Goal: Navigation & Orientation: Find specific page/section

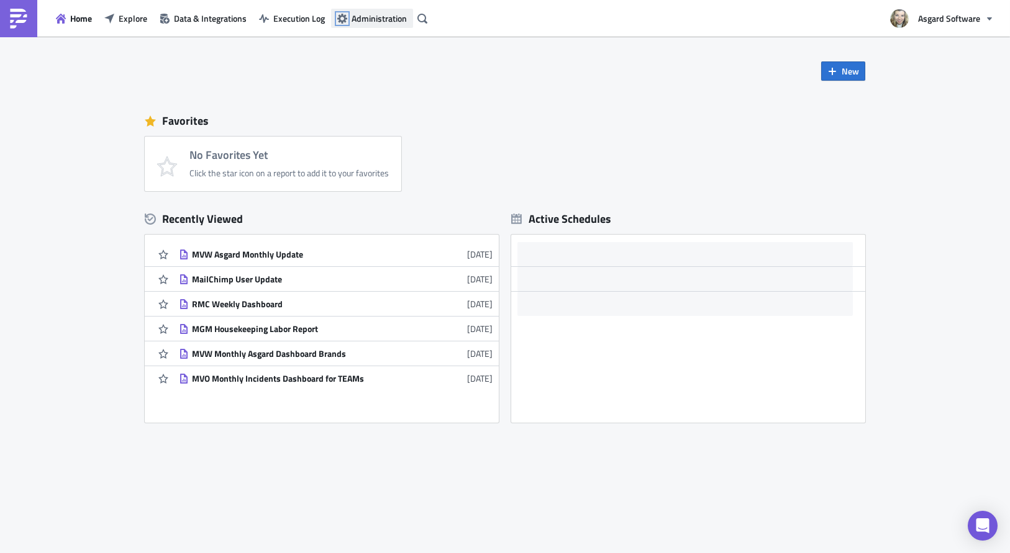
click at [345, 19] on icon "button" at bounding box center [342, 19] width 10 height 10
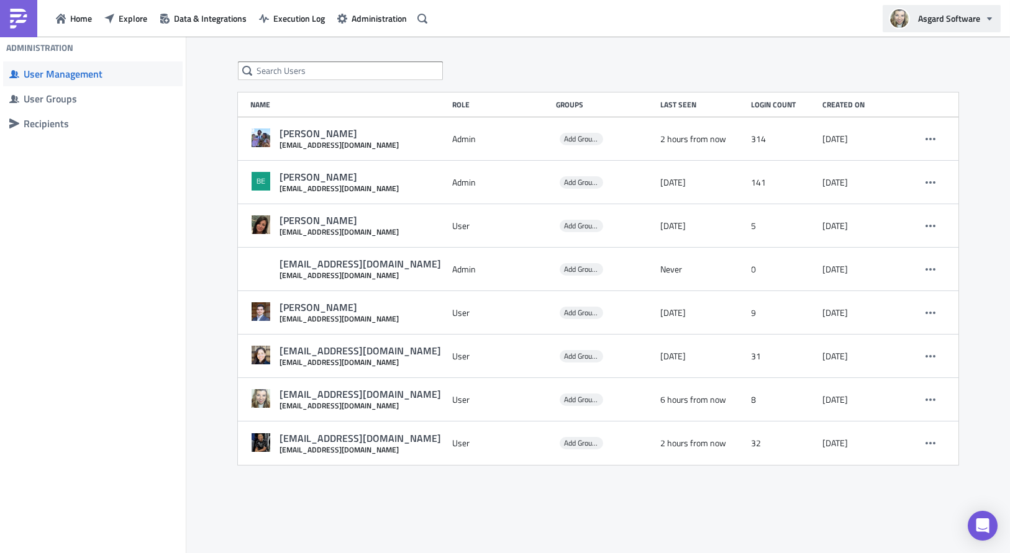
click at [965, 21] on span "Asgard Software" at bounding box center [949, 18] width 62 height 13
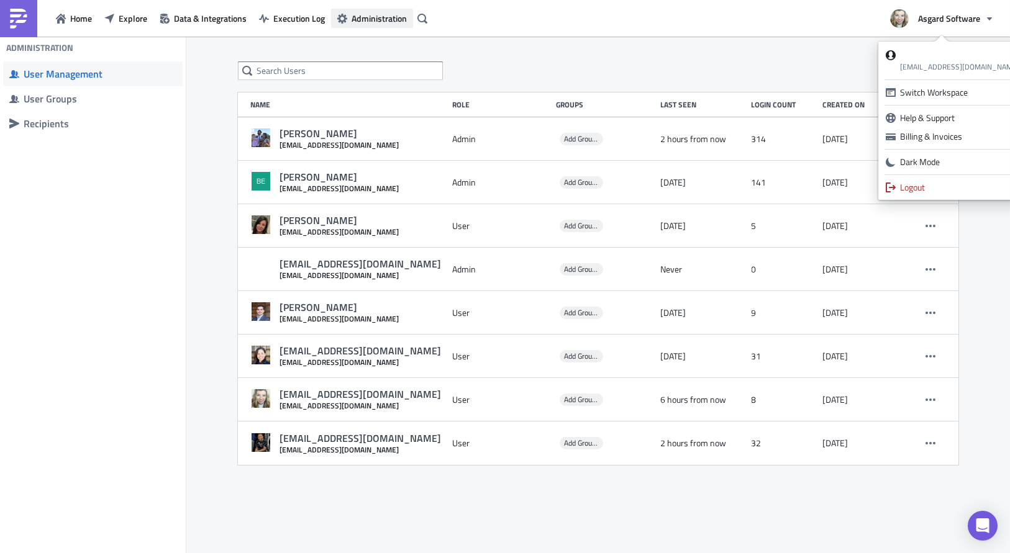
click at [372, 17] on span "Administration" at bounding box center [378, 18] width 55 height 13
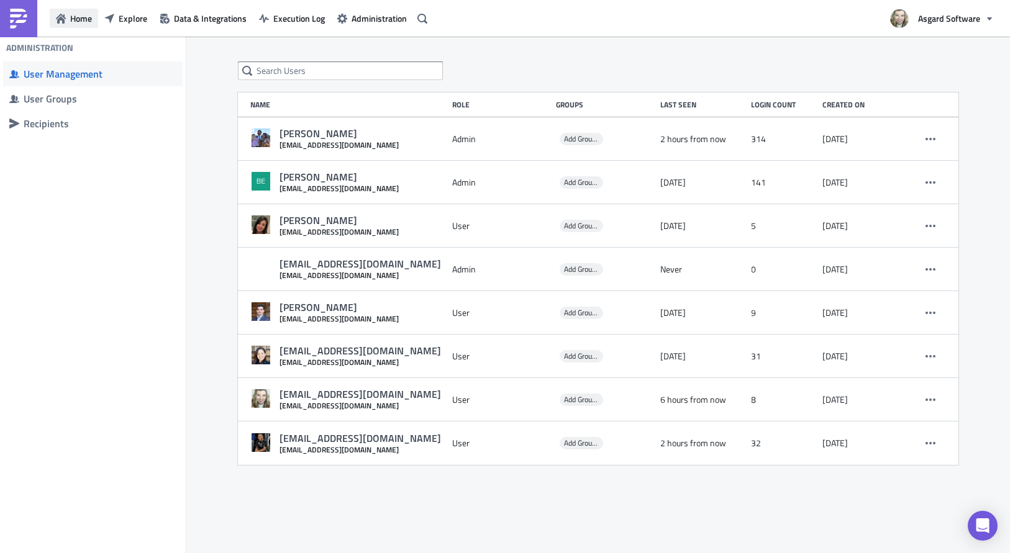
click at [58, 22] on icon "button" at bounding box center [61, 19] width 10 height 10
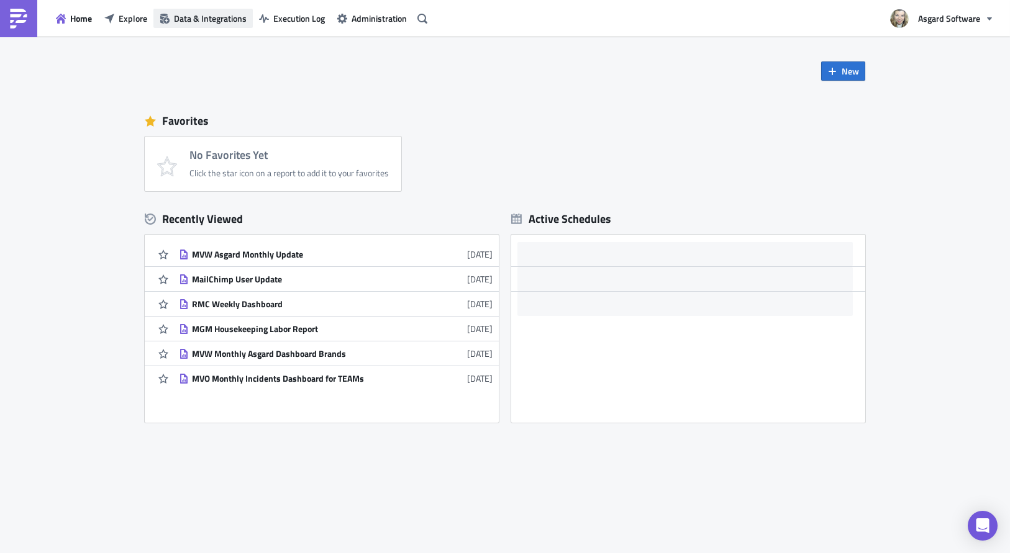
click at [205, 21] on span "Data & Integrations" at bounding box center [210, 18] width 73 height 13
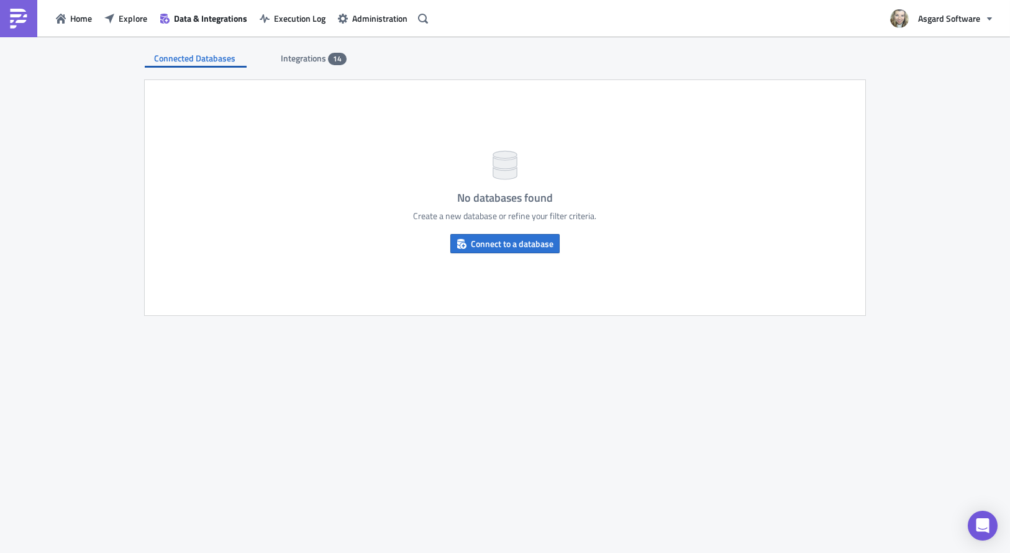
click at [310, 60] on span "Integrations" at bounding box center [304, 58] width 47 height 13
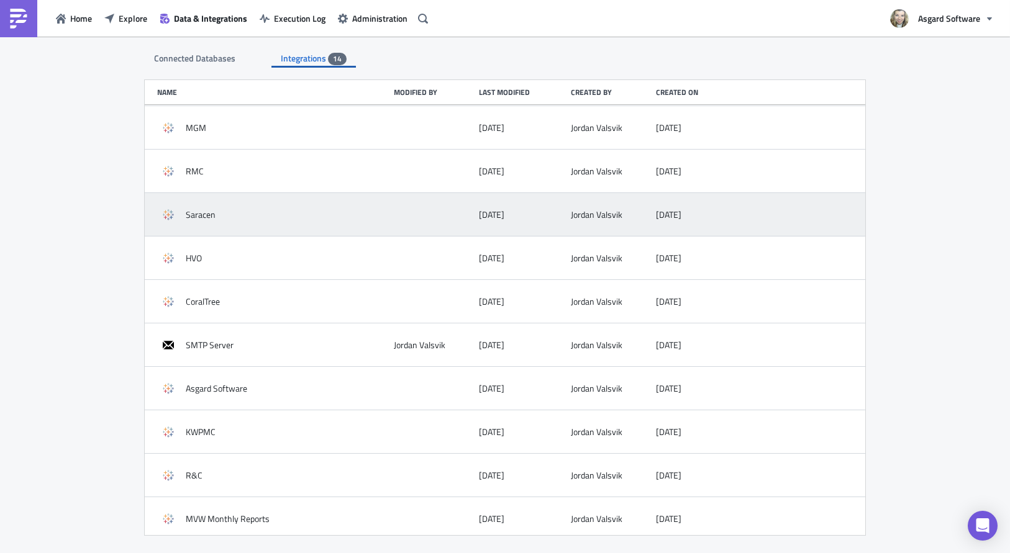
scroll to position [178, 0]
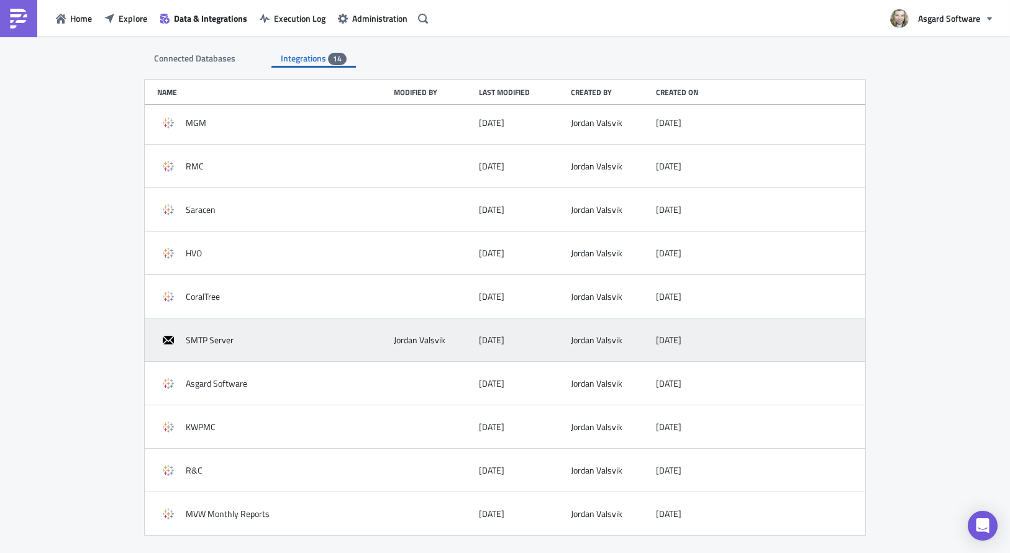
click at [341, 345] on div "SMTP Server" at bounding box center [272, 340] width 230 height 22
click at [225, 340] on span "SMTP Server" at bounding box center [210, 340] width 48 height 11
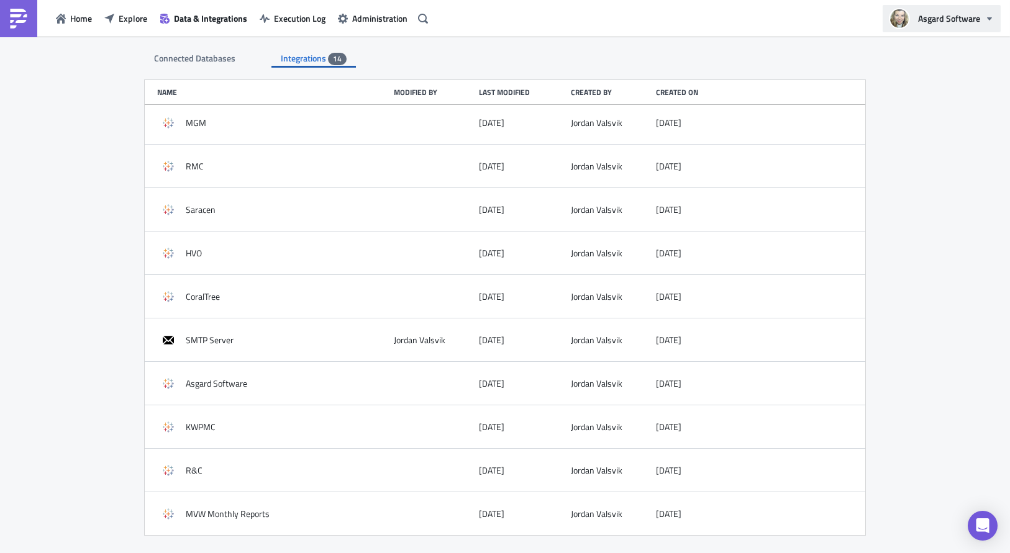
click at [943, 28] on button "Asgard Software" at bounding box center [941, 18] width 118 height 27
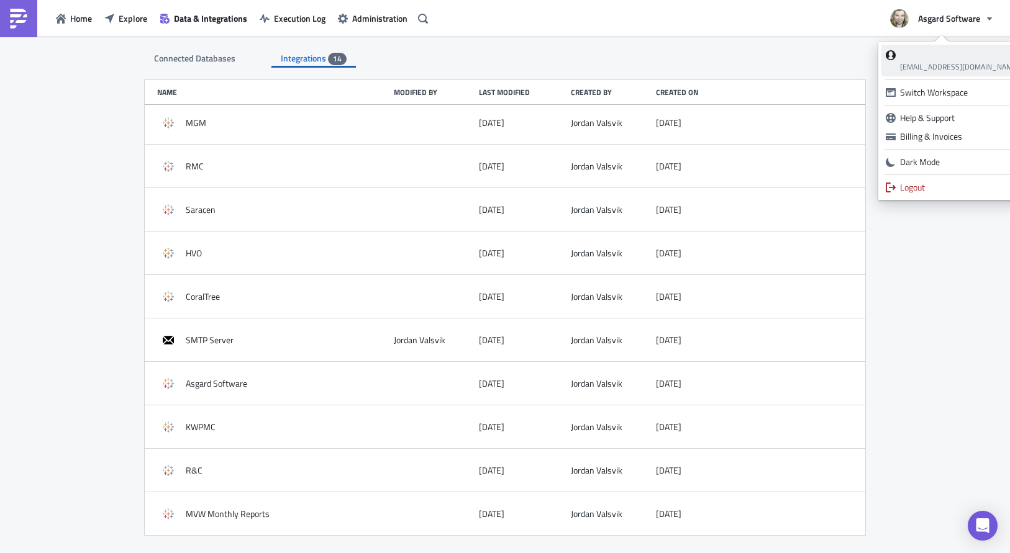
click at [944, 66] on span "[EMAIL_ADDRESS][DOMAIN_NAME]" at bounding box center [959, 67] width 119 height 12
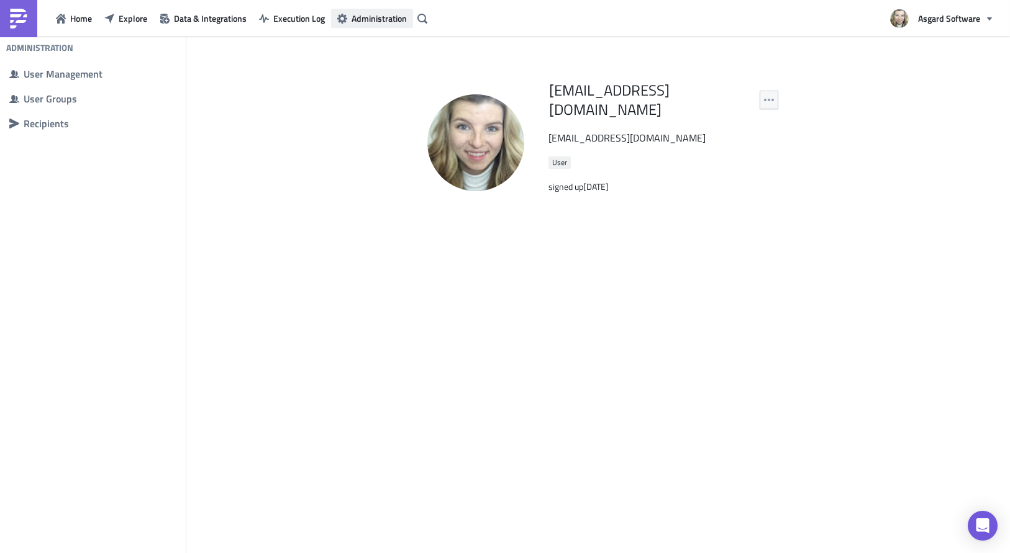
click at [352, 12] on span "Administration" at bounding box center [378, 18] width 55 height 13
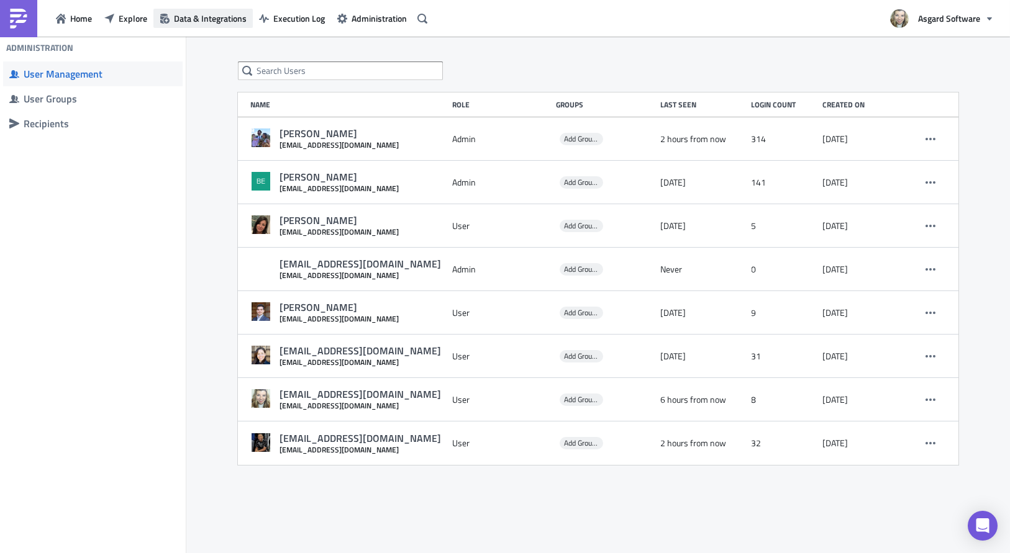
click at [207, 16] on span "Data & Integrations" at bounding box center [210, 18] width 73 height 13
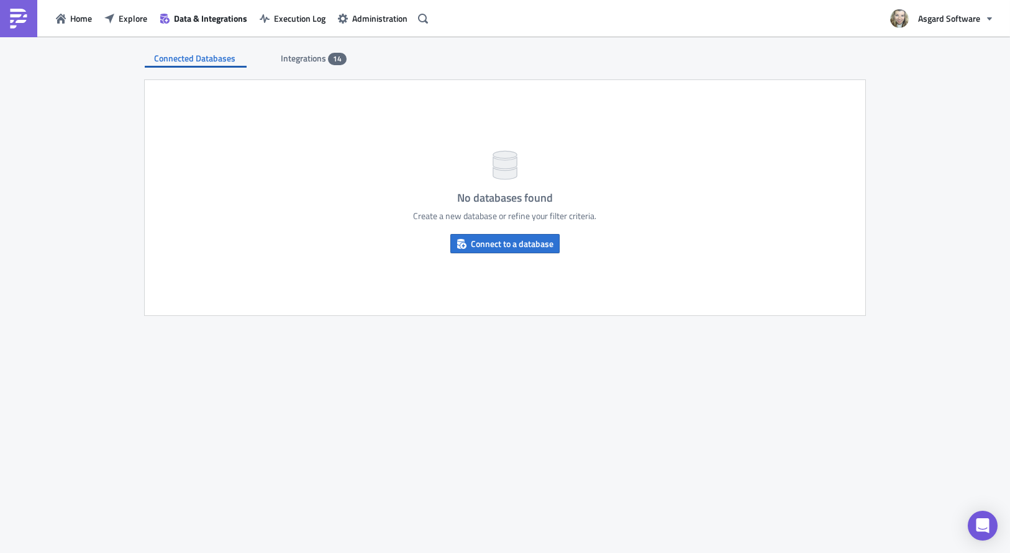
click at [294, 56] on span "Integrations" at bounding box center [304, 58] width 47 height 13
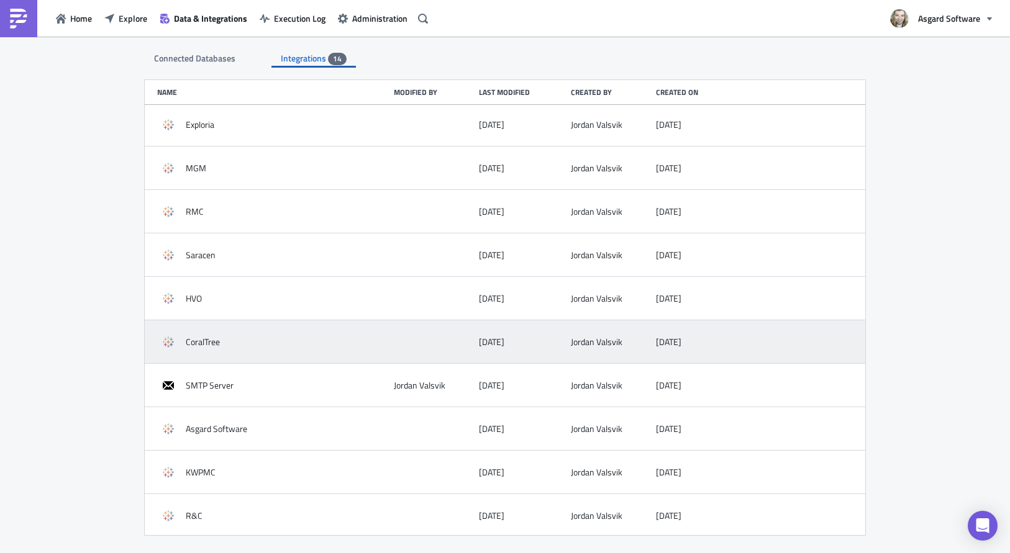
scroll to position [178, 0]
click at [411, 346] on div "[PERSON_NAME]" at bounding box center [433, 340] width 79 height 22
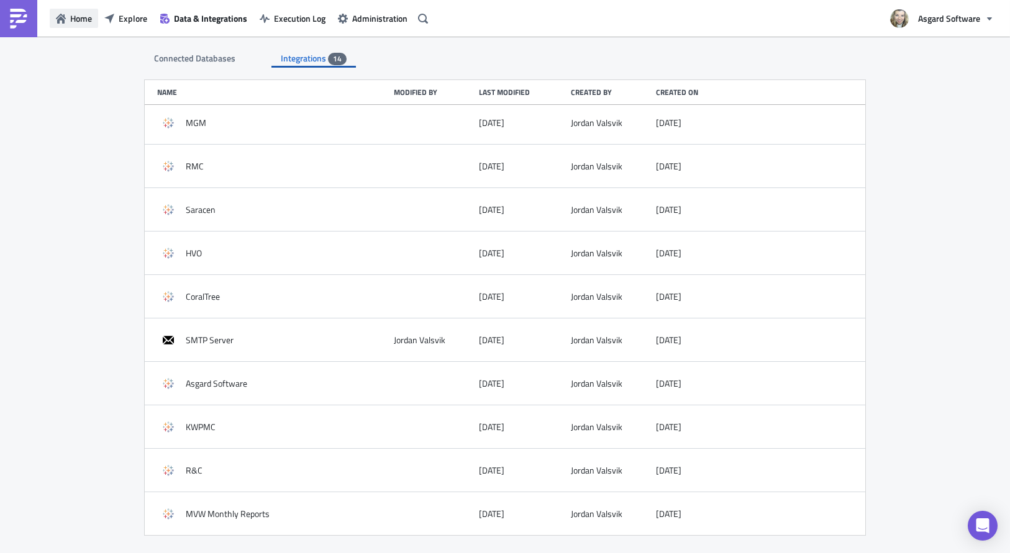
click at [81, 20] on span "Home" at bounding box center [81, 18] width 22 height 13
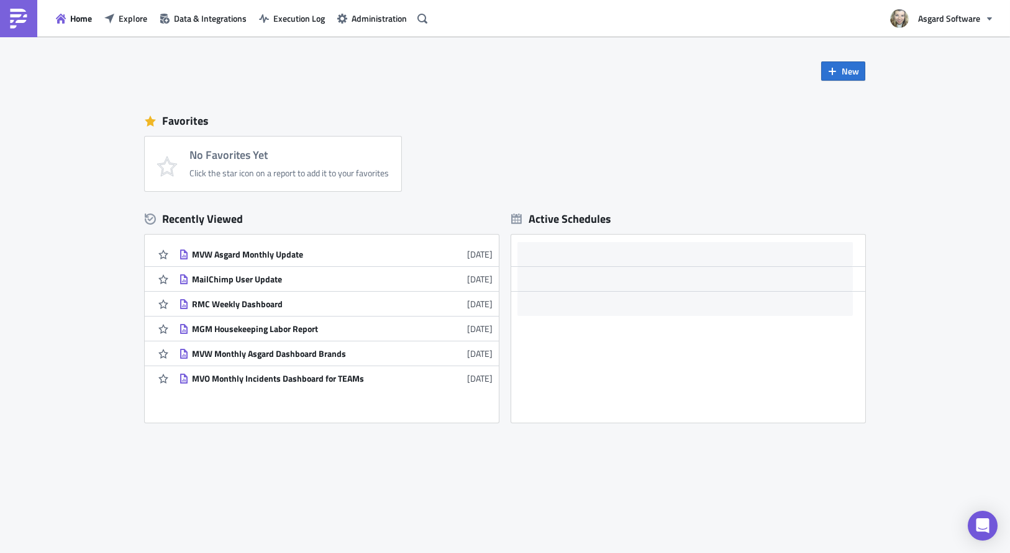
click at [12, 22] on img at bounding box center [19, 19] width 20 height 20
click at [17, 31] on link at bounding box center [18, 18] width 37 height 37
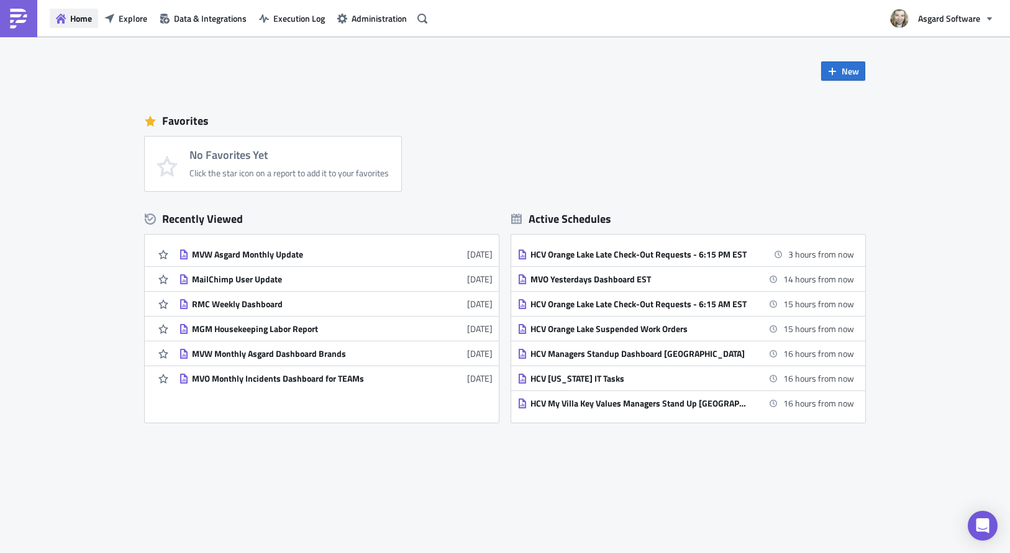
click at [69, 17] on button "Home" at bounding box center [74, 18] width 48 height 19
click at [127, 20] on span "Explore" at bounding box center [133, 18] width 29 height 13
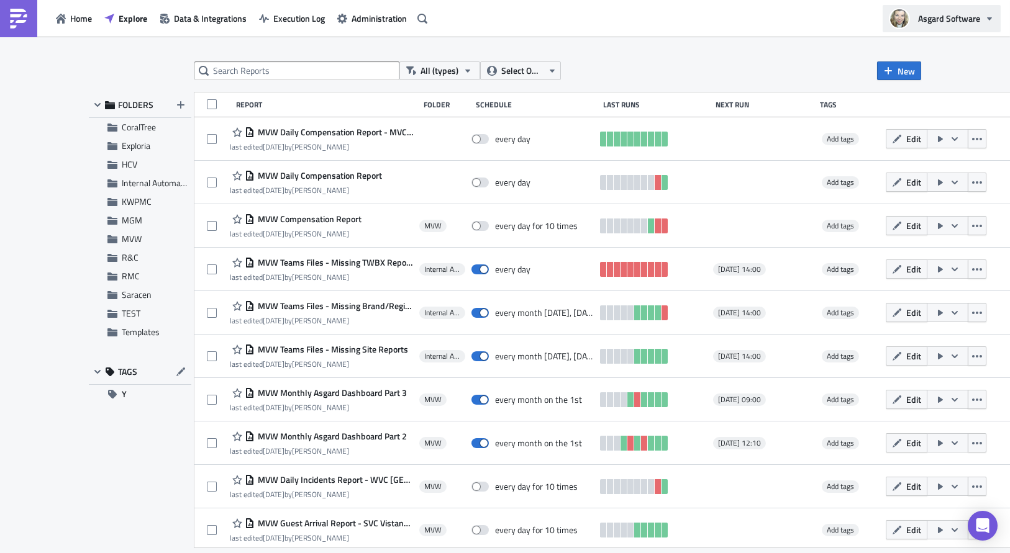
click at [931, 21] on span "Asgard Software" at bounding box center [949, 18] width 62 height 13
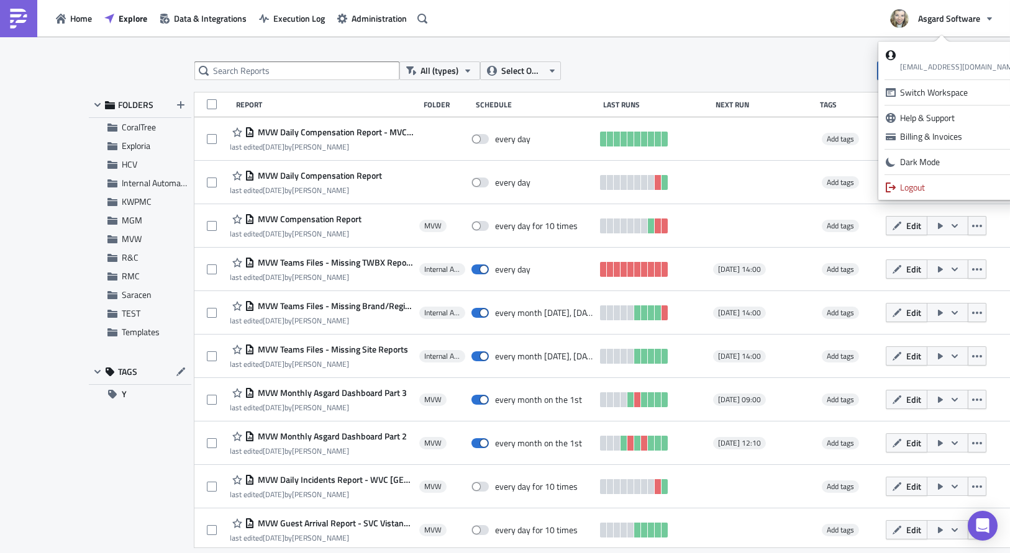
click at [698, 63] on div "All (types) Select Owner New" at bounding box center [557, 70] width 726 height 19
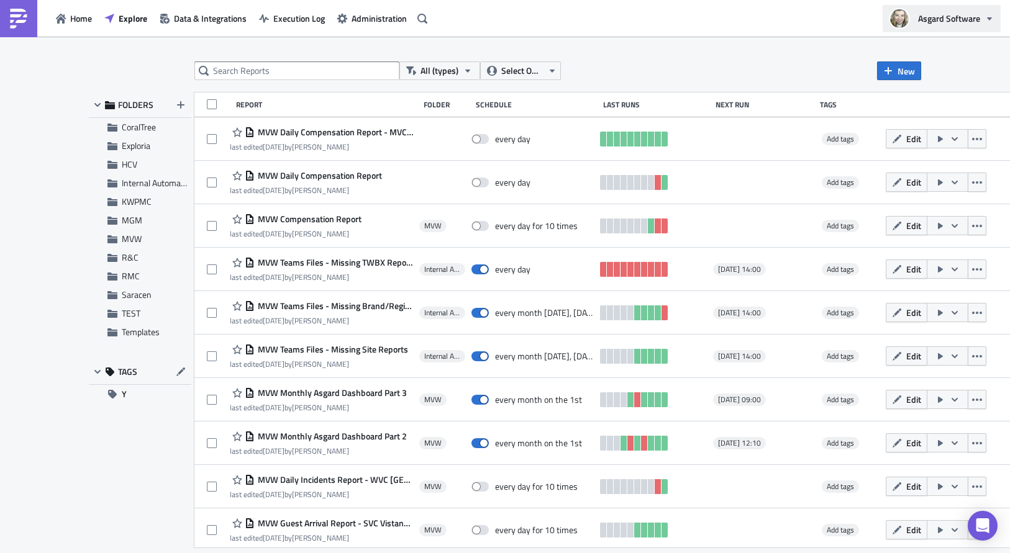
click at [967, 24] on span "Asgard Software" at bounding box center [949, 18] width 62 height 13
